Goal: Navigation & Orientation: Find specific page/section

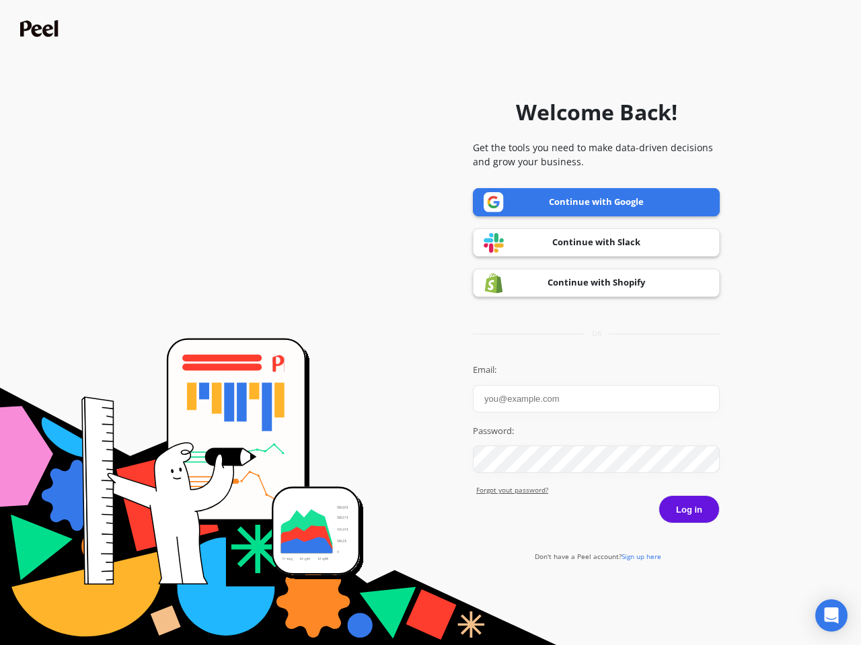
click at [831, 616] on icon "Open Intercom Messenger" at bounding box center [831, 616] width 14 height 16
